Goal: Check status: Check status

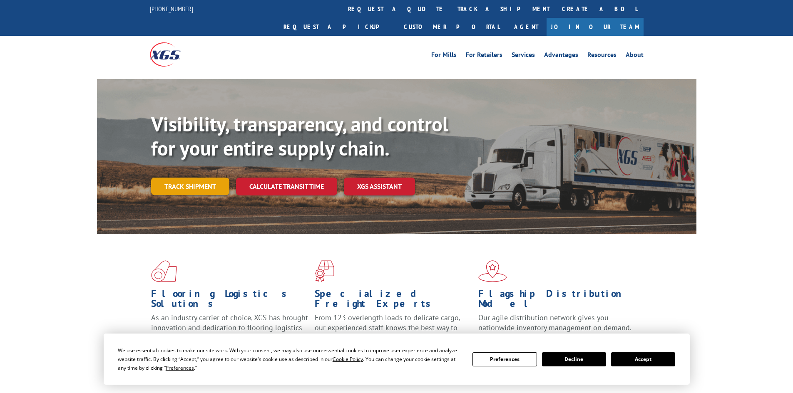
click at [196, 178] on link "Track shipment" at bounding box center [190, 186] width 78 height 17
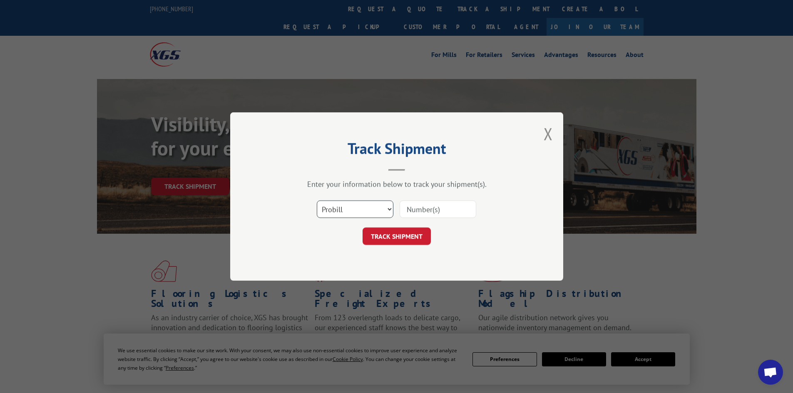
click at [389, 210] on select "Select category... Probill BOL PO" at bounding box center [355, 209] width 77 height 17
select select "bol"
click at [317, 201] on select "Select category... Probill BOL PO" at bounding box center [355, 209] width 77 height 17
click at [439, 208] on input at bounding box center [437, 209] width 77 height 17
paste input "4023301749"
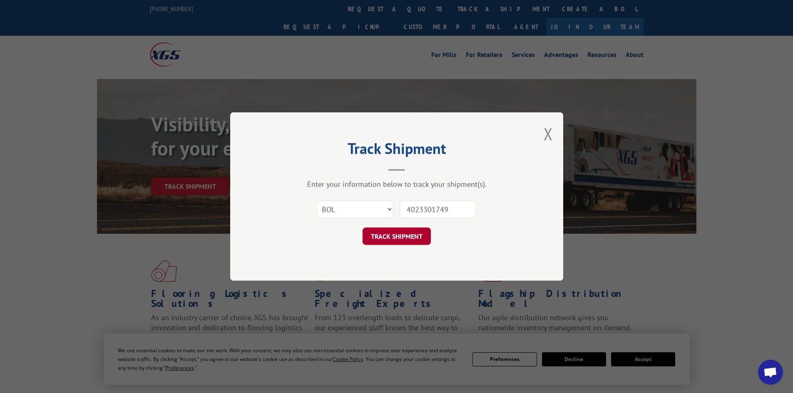
type input "4023301749"
click at [402, 239] on button "TRACK SHIPMENT" at bounding box center [396, 236] width 68 height 17
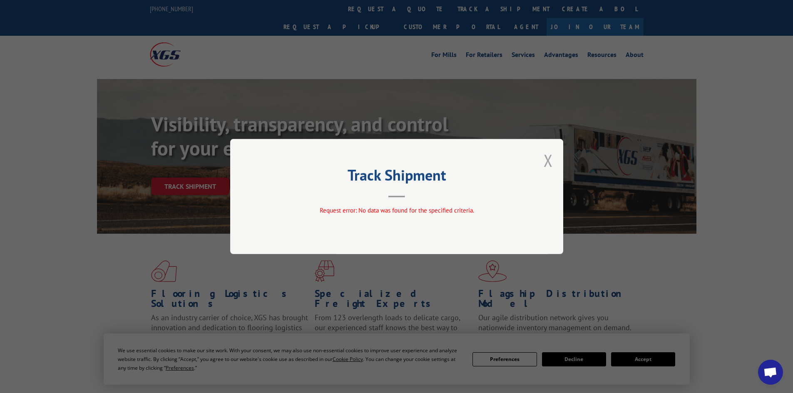
click at [550, 161] on button "Close modal" at bounding box center [547, 160] width 9 height 22
